Goal: Task Accomplishment & Management: Use online tool/utility

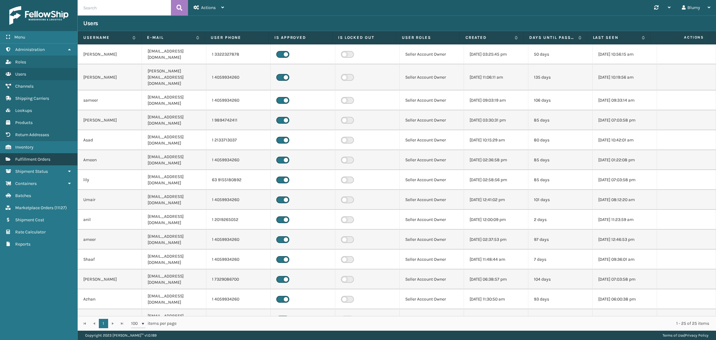
click at [39, 157] on span "Fulfillment Orders" at bounding box center [32, 159] width 35 height 5
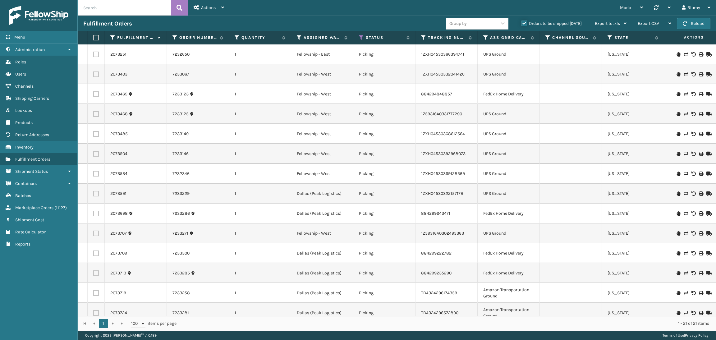
click at [522, 20] on input "Orders to be shipped [DATE]" at bounding box center [522, 22] width 0 height 4
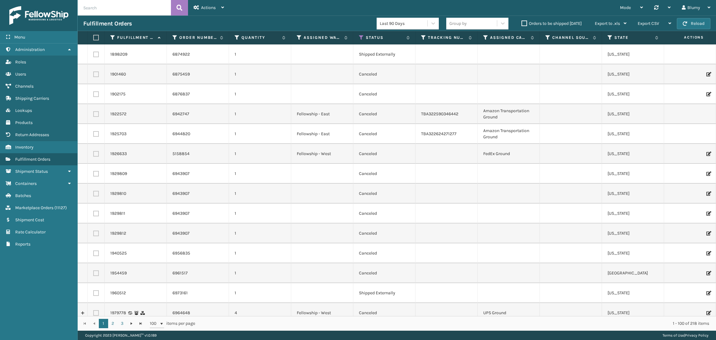
click at [605, 25] on span "Export to .xls" at bounding box center [607, 23] width 25 height 5
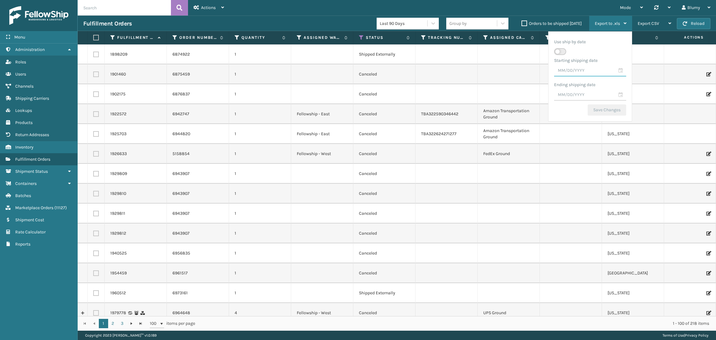
click at [573, 69] on input "text" at bounding box center [590, 70] width 72 height 11
click at [609, 85] on span "Previous Month" at bounding box center [612, 82] width 6 height 6
click at [605, 108] on div "1" at bounding box center [606, 109] width 9 height 9
type input "[DATE]"
click at [583, 93] on input "text" at bounding box center [590, 95] width 72 height 11
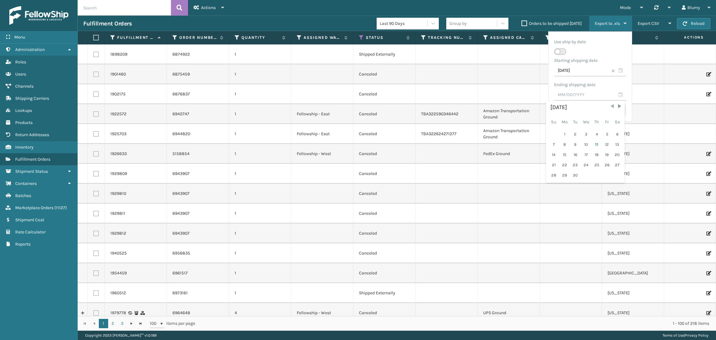
click at [609, 105] on span "Previous Month" at bounding box center [612, 106] width 6 height 6
click at [552, 184] on div "31" at bounding box center [554, 185] width 10 height 9
type input "[DATE]"
click at [603, 110] on button "Save Changes" at bounding box center [607, 109] width 39 height 11
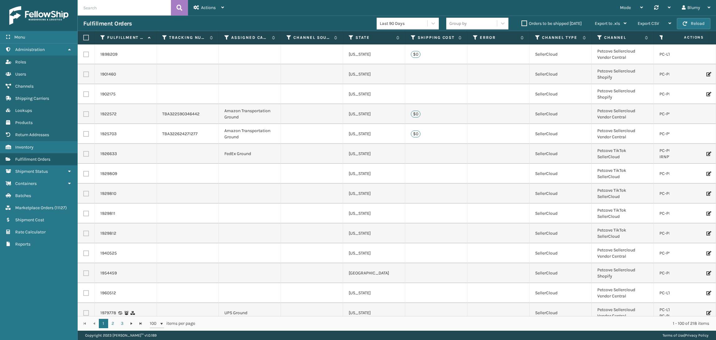
scroll to position [0, 269]
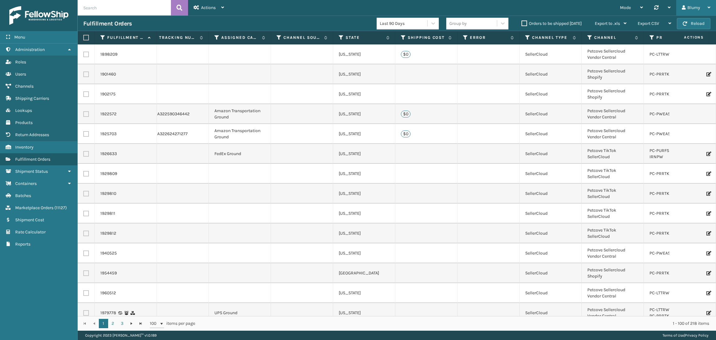
click at [689, 11] on div "Blumy" at bounding box center [696, 8] width 29 height 16
click at [644, 26] on li "Log Out" at bounding box center [674, 24] width 83 height 17
